Goal: Information Seeking & Learning: Learn about a topic

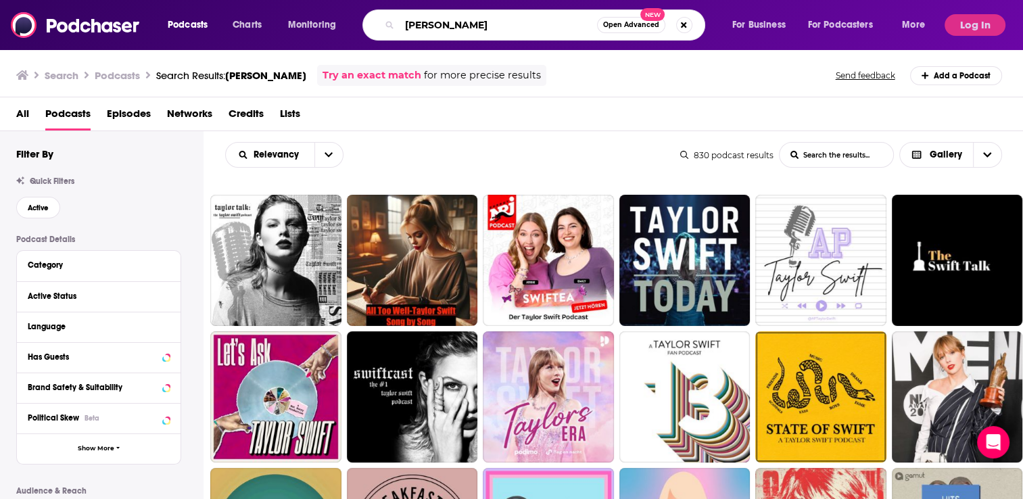
click at [415, 20] on input "[PERSON_NAME]" at bounding box center [497, 25] width 197 height 22
click at [420, 21] on input "[PERSON_NAME]" at bounding box center [497, 25] width 197 height 22
type input "flyover conservatives"
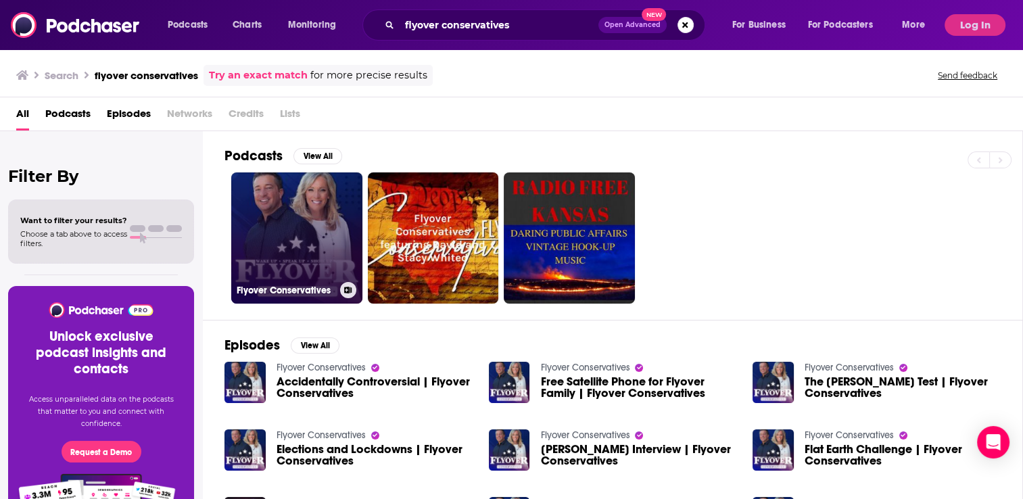
click at [328, 245] on link "Flyover Conservatives" at bounding box center [296, 237] width 131 height 131
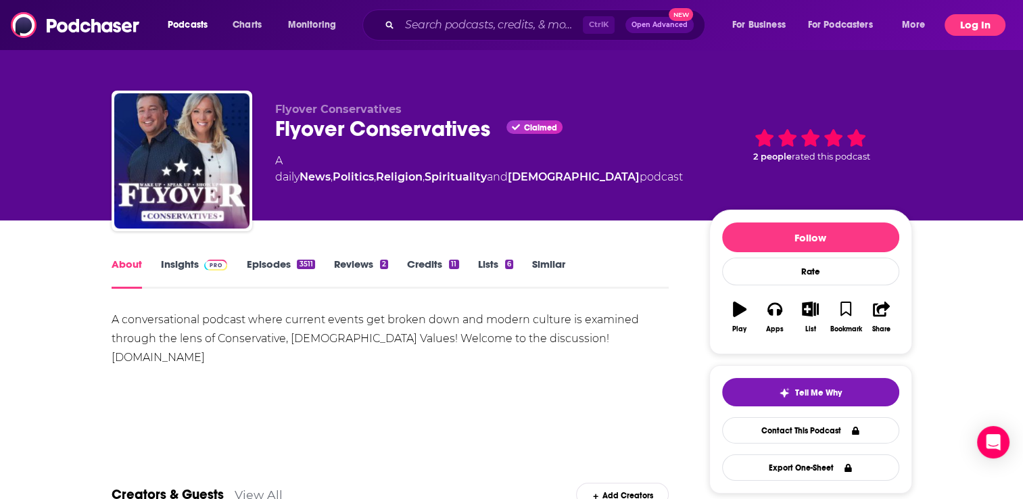
click at [987, 23] on button "Log In" at bounding box center [974, 25] width 61 height 22
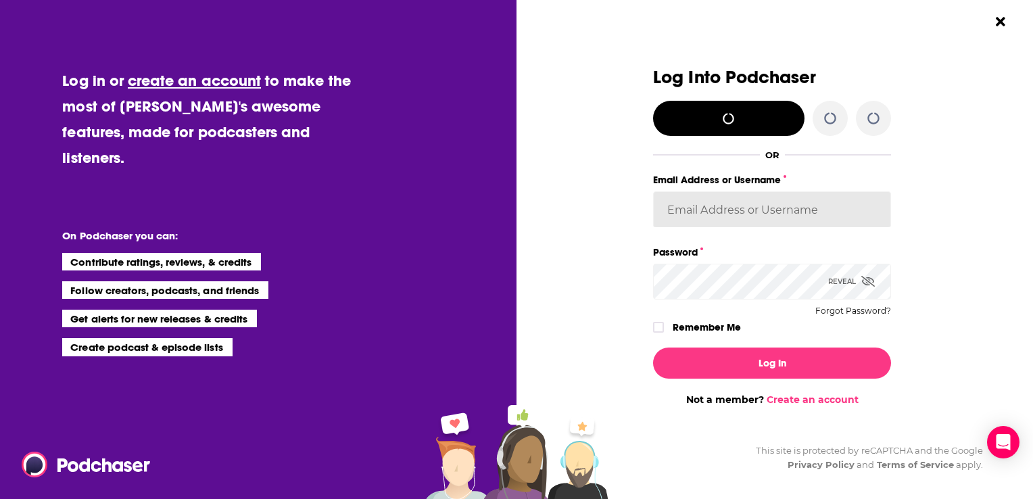
type input "[EMAIL_ADDRESS][DOMAIN_NAME]"
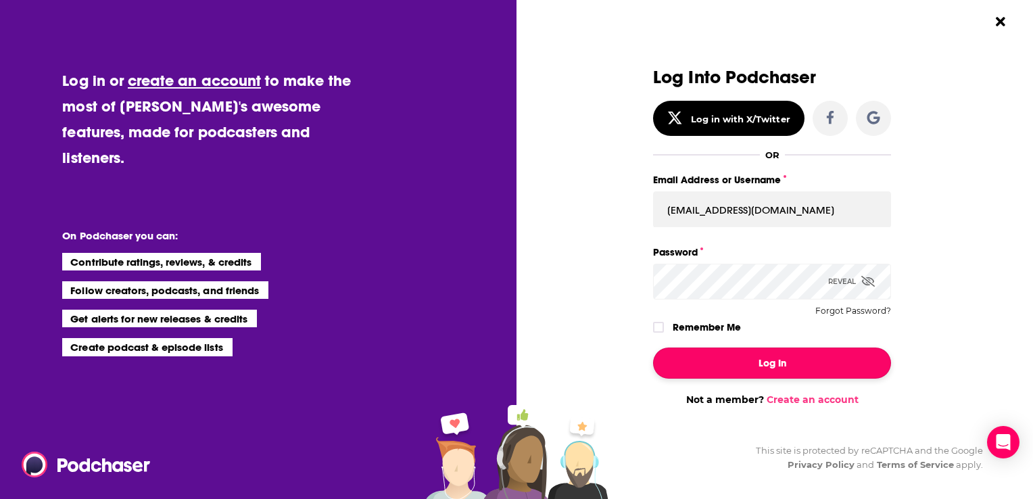
click at [808, 362] on button "Log In" at bounding box center [772, 362] width 238 height 31
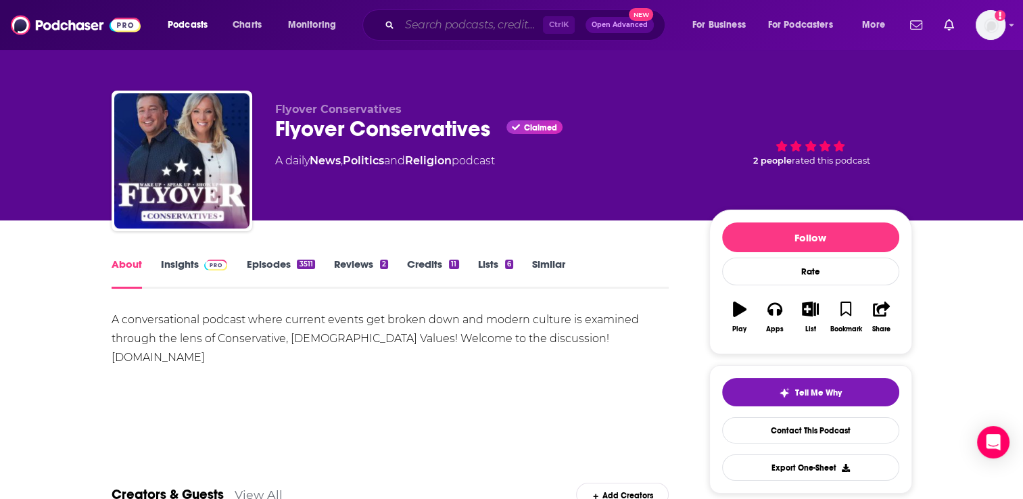
click at [424, 23] on input "Search podcasts, credits, & more..." at bounding box center [470, 25] width 143 height 22
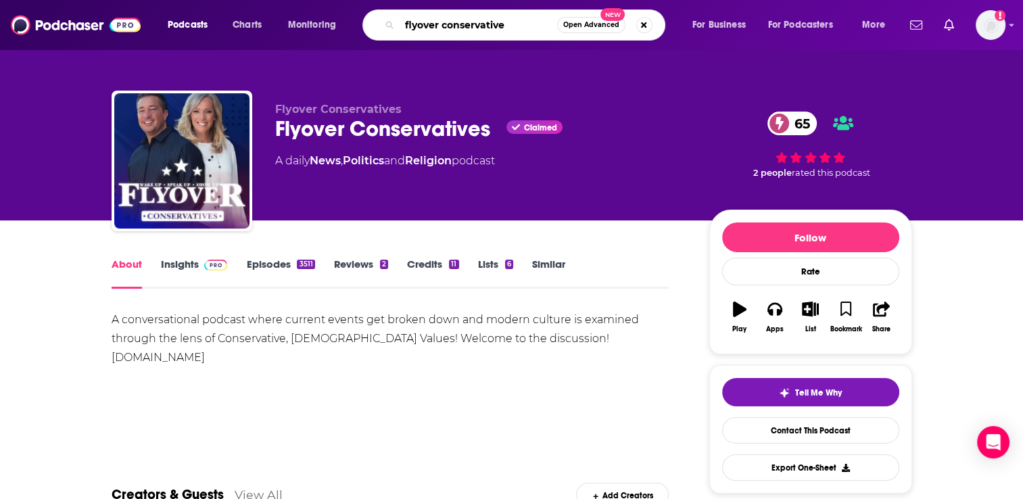
type input "flyover conservatives"
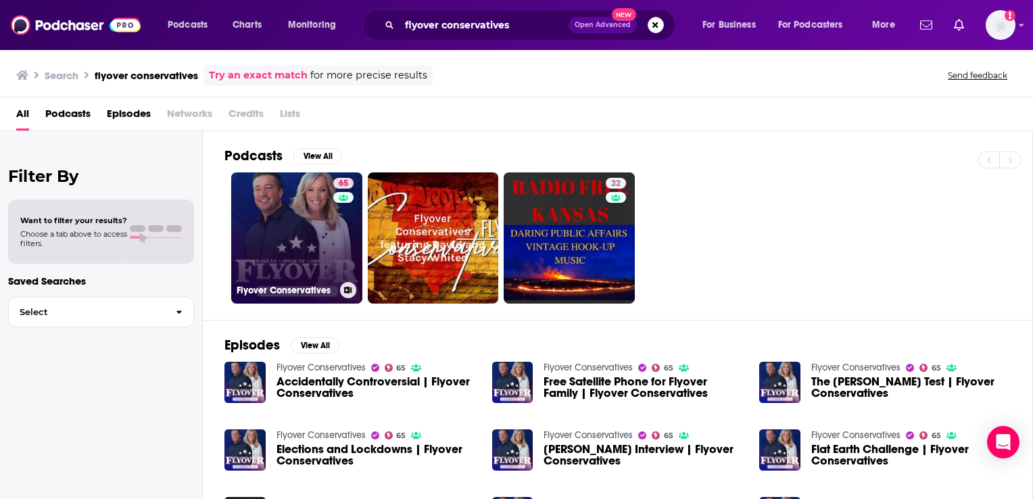
click at [304, 230] on link "65 Flyover Conservatives" at bounding box center [296, 237] width 131 height 131
